Goal: Information Seeking & Learning: Learn about a topic

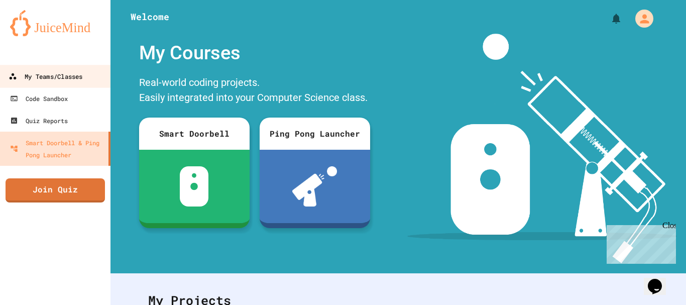
click at [82, 78] on div "My Teams/Classes" at bounding box center [46, 76] width 74 height 13
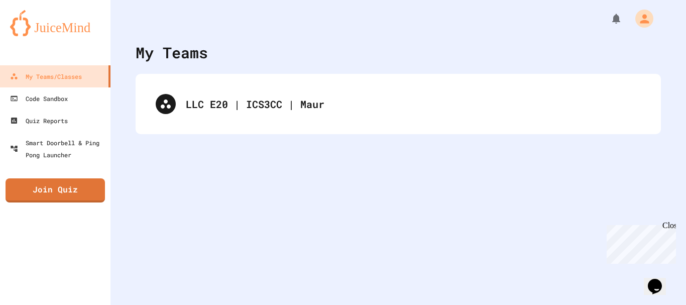
click at [169, 131] on div "LLC E20 | ICS3CC | Maur" at bounding box center [398, 104] width 525 height 60
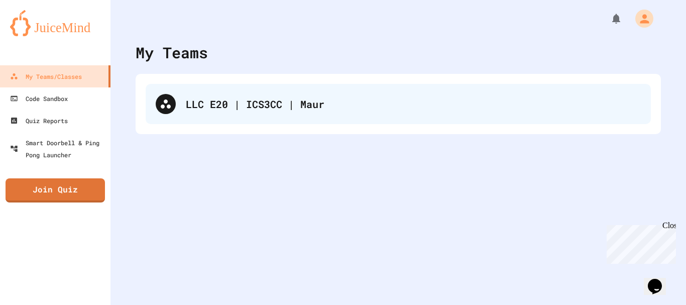
click at [178, 115] on div "LLC E20 | ICS3CC | Maur" at bounding box center [398, 104] width 505 height 40
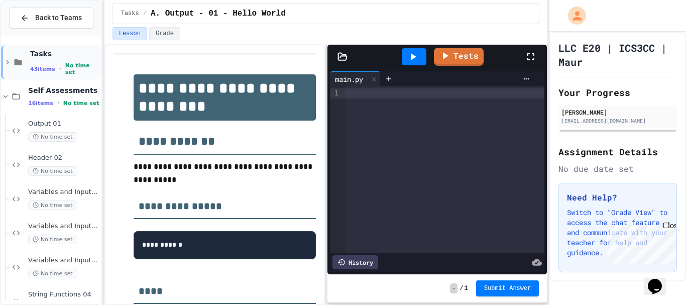
click at [8, 68] on div "Tasks 43 items • No time set" at bounding box center [51, 62] width 100 height 34
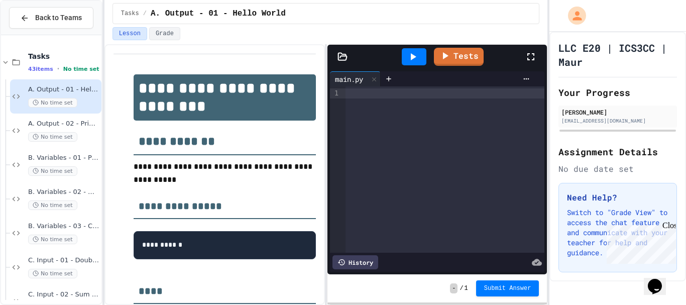
click at [24, 89] on div "A. Output - 01 - Hello World No time set" at bounding box center [55, 96] width 91 height 34
click at [74, 126] on span "A. Output - 02 - Print Diamond Shape" at bounding box center [63, 124] width 71 height 9
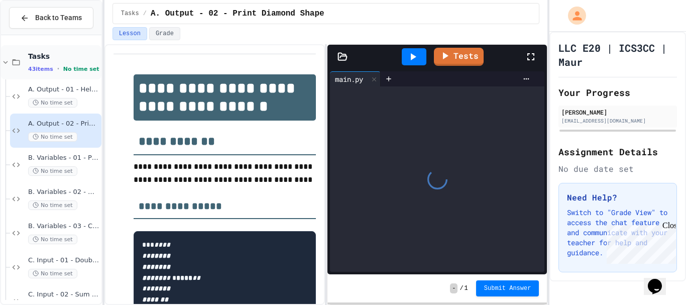
click at [6, 61] on icon at bounding box center [5, 62] width 9 height 9
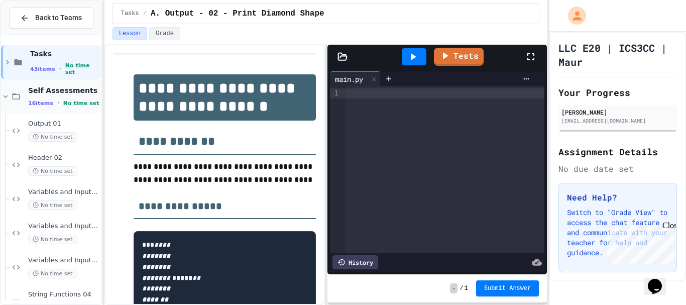
click at [37, 95] on span "Self Assessments" at bounding box center [63, 90] width 71 height 9
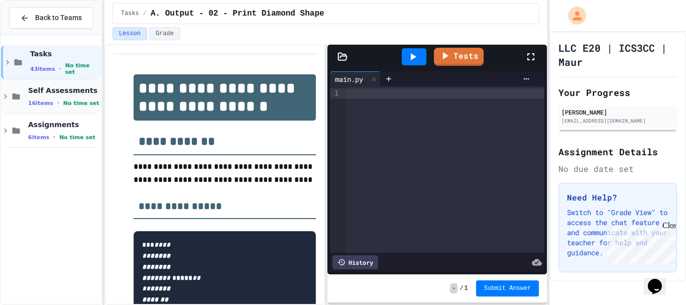
click at [39, 98] on div "Self Assessments 16 items • No time set" at bounding box center [63, 96] width 71 height 21
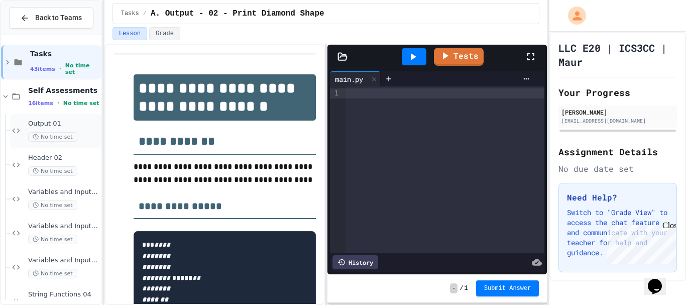
click at [38, 129] on div "Output 01 No time set" at bounding box center [63, 131] width 71 height 22
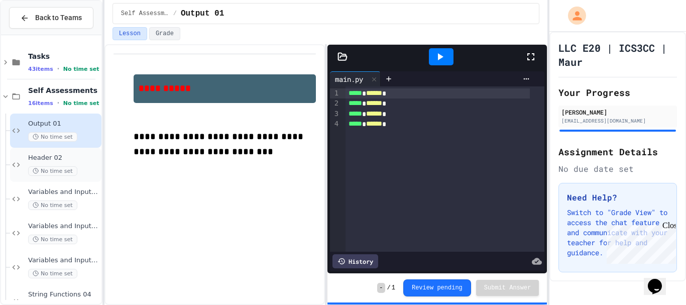
click at [74, 161] on span "Header 02" at bounding box center [63, 158] width 71 height 9
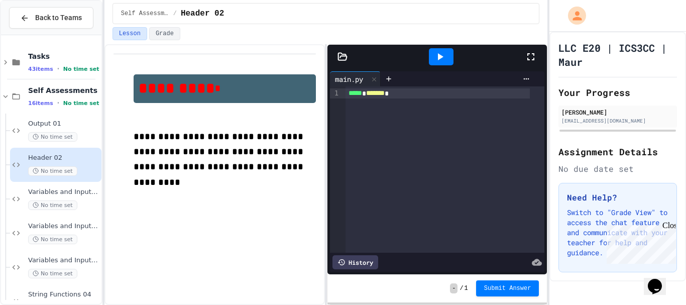
click at [415, 92] on div "***** * ******* *" at bounding box center [438, 93] width 185 height 10
click at [369, 256] on div "History" at bounding box center [356, 262] width 46 height 14
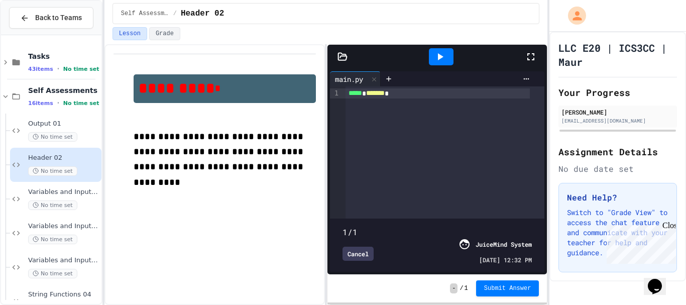
drag, startPoint x: 350, startPoint y: 207, endPoint x: 519, endPoint y: 206, distance: 168.8
click at [518, 226] on span at bounding box center [437, 226] width 189 height 0
click at [366, 238] on div "Cancel JuiceMind System [DATE] 12:32 PM" at bounding box center [437, 251] width 189 height 26
click at [361, 251] on div "Cancel" at bounding box center [358, 254] width 31 height 14
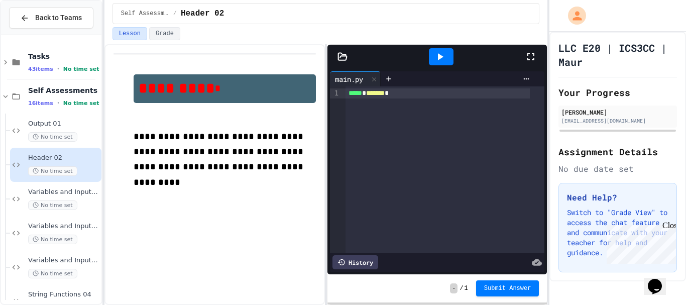
click at [362, 198] on div "***** * ******* *" at bounding box center [445, 169] width 199 height 166
click at [375, 96] on span "*******" at bounding box center [375, 92] width 19 height 7
